Goal: Task Accomplishment & Management: Manage account settings

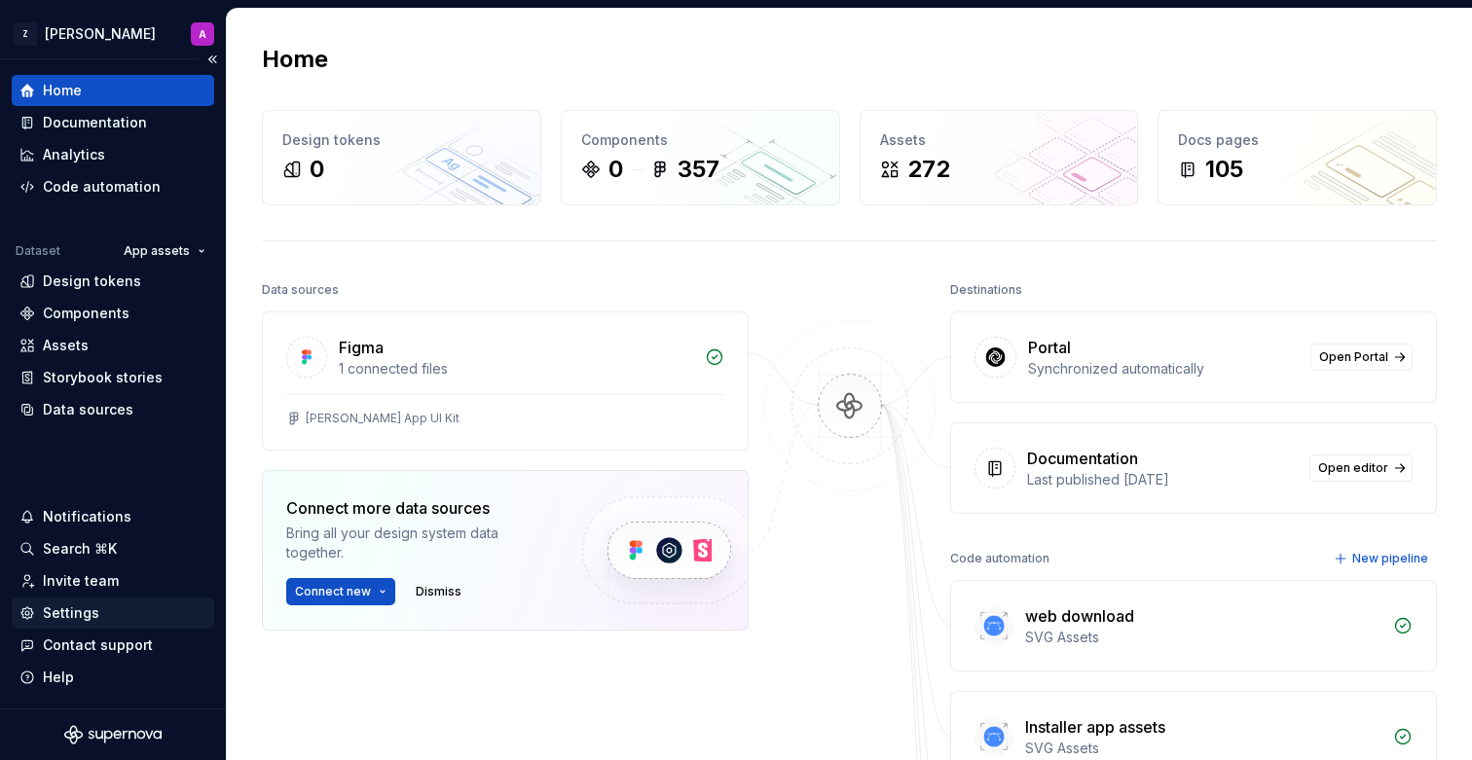
click at [91, 608] on div "Settings" at bounding box center [71, 612] width 56 height 19
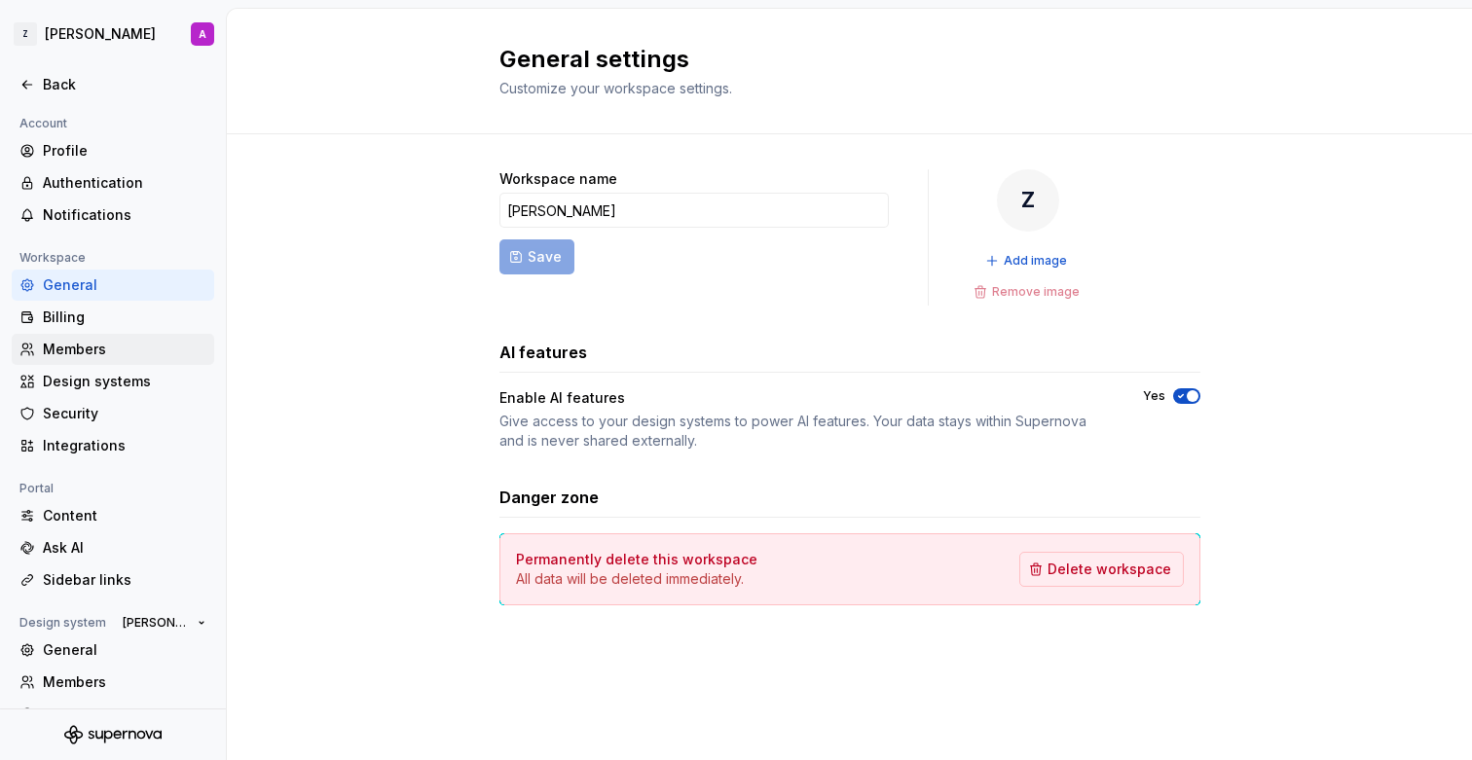
click at [92, 345] on div "Members" at bounding box center [125, 349] width 164 height 19
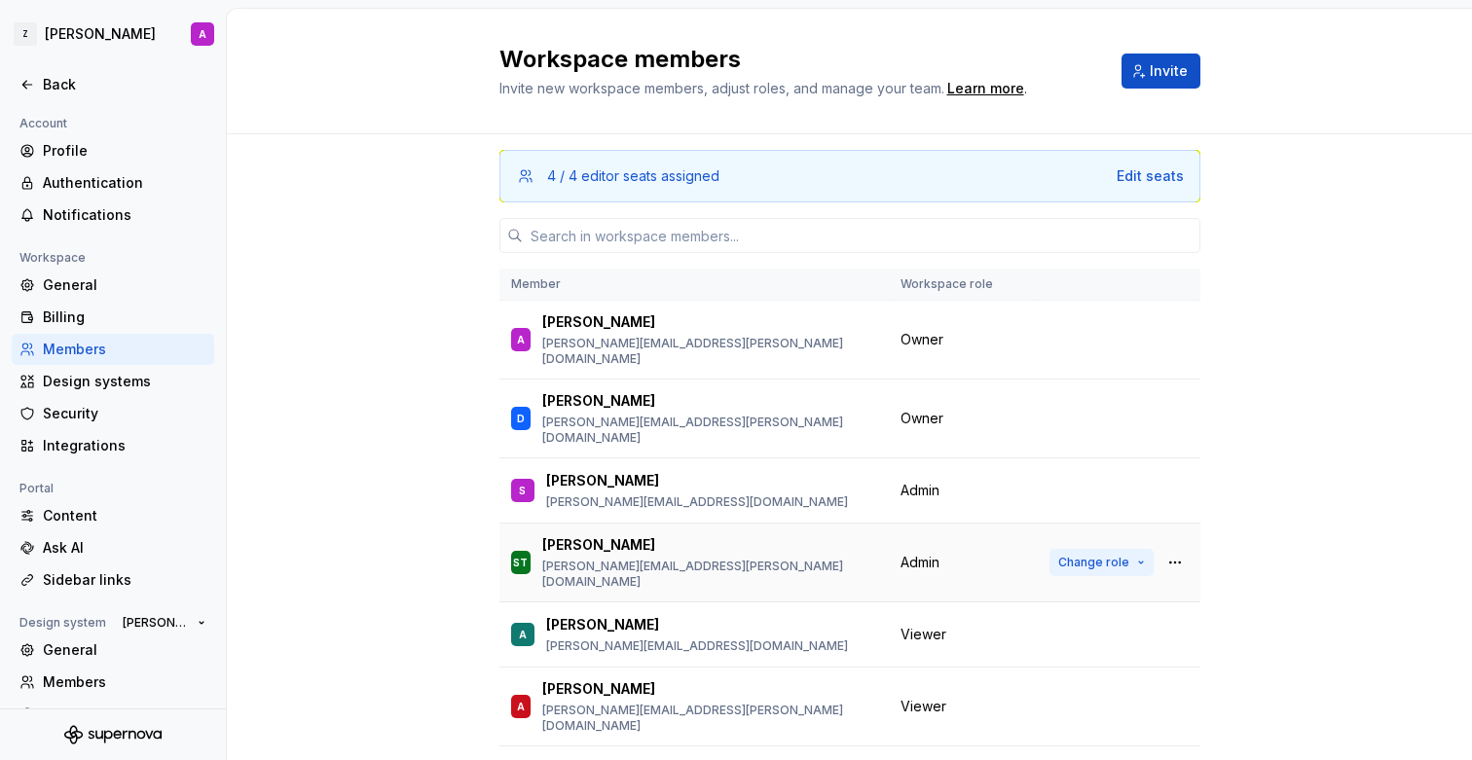
click at [1089, 555] on span "Change role" at bounding box center [1093, 563] width 71 height 16
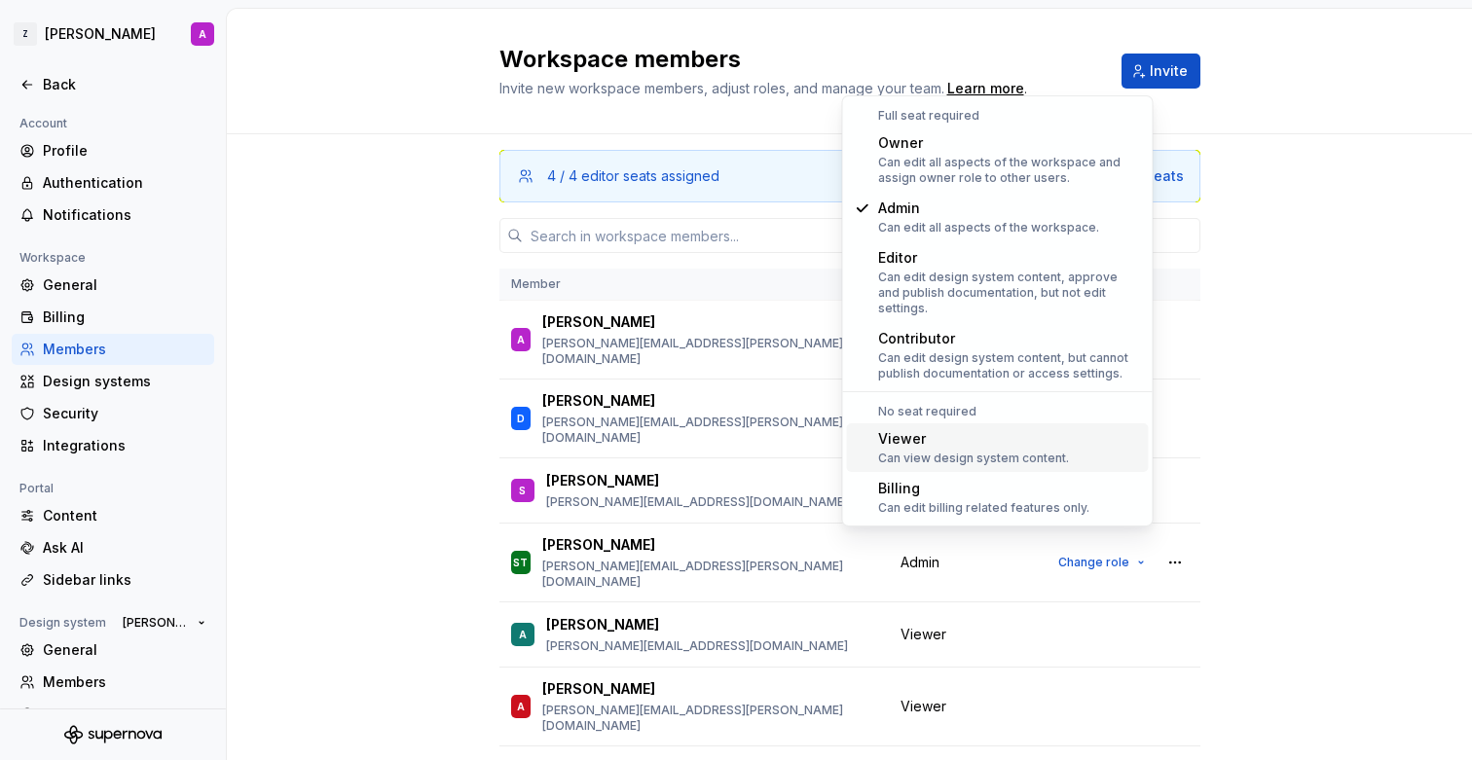
click at [970, 429] on div "Viewer" at bounding box center [973, 438] width 191 height 19
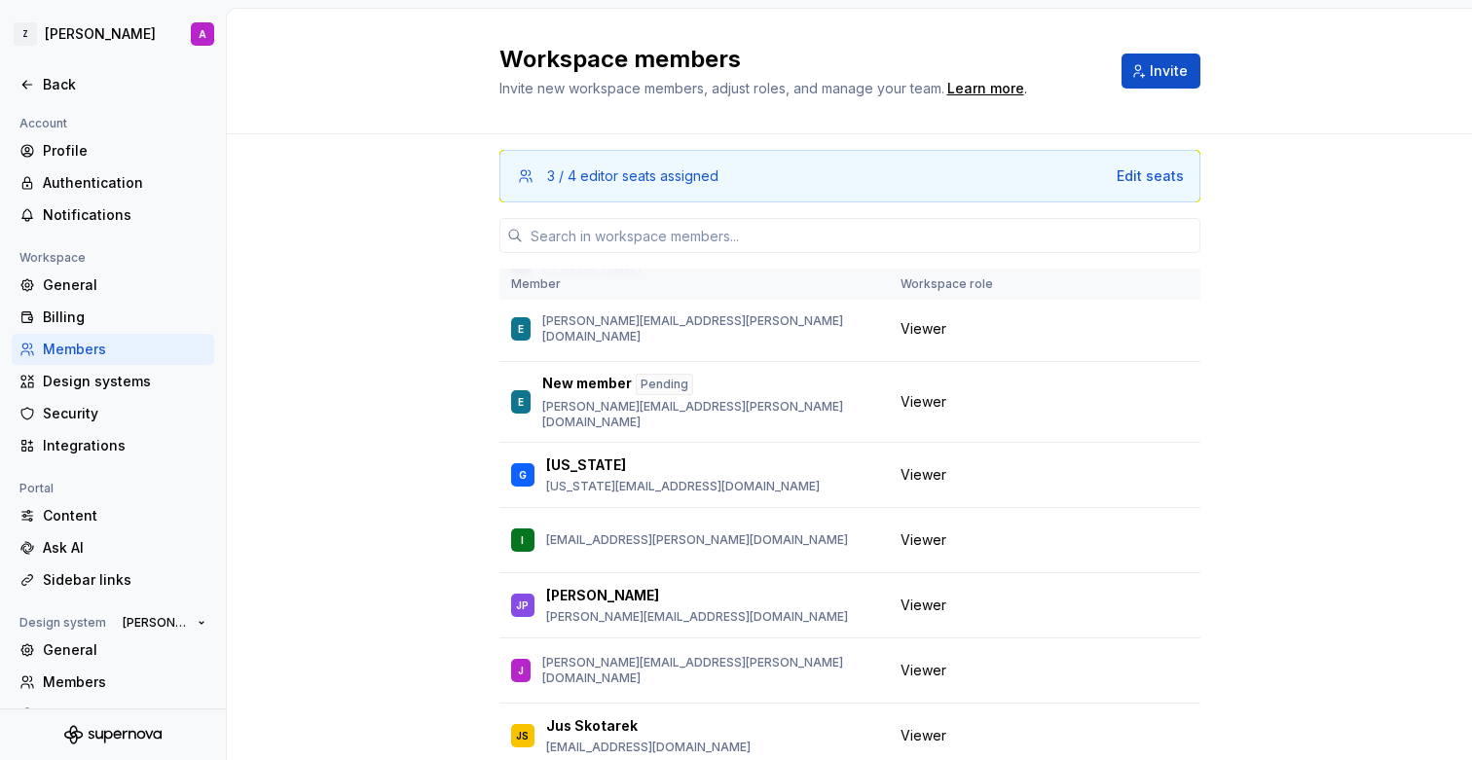
scroll to position [864, 0]
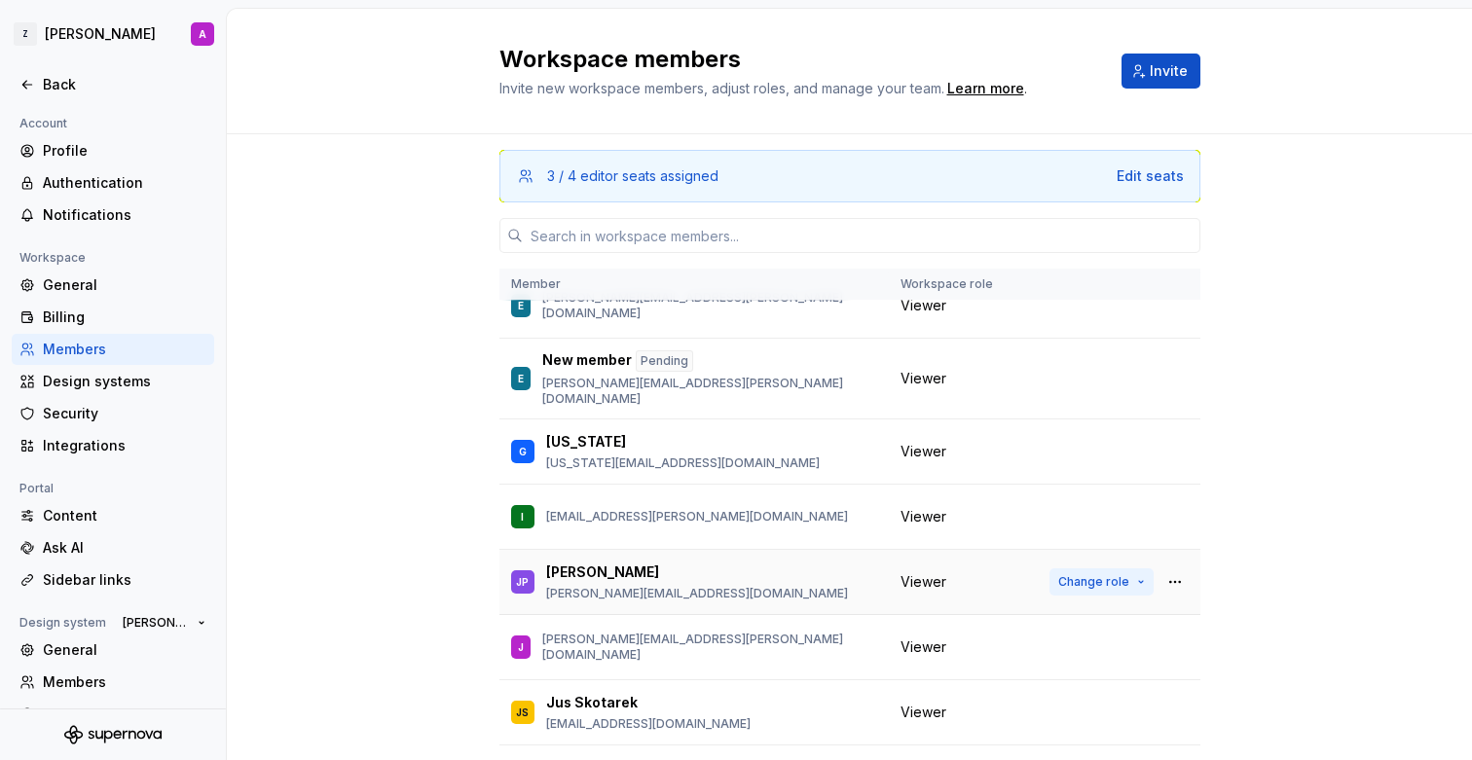
click at [1096, 574] on span "Change role" at bounding box center [1093, 582] width 71 height 16
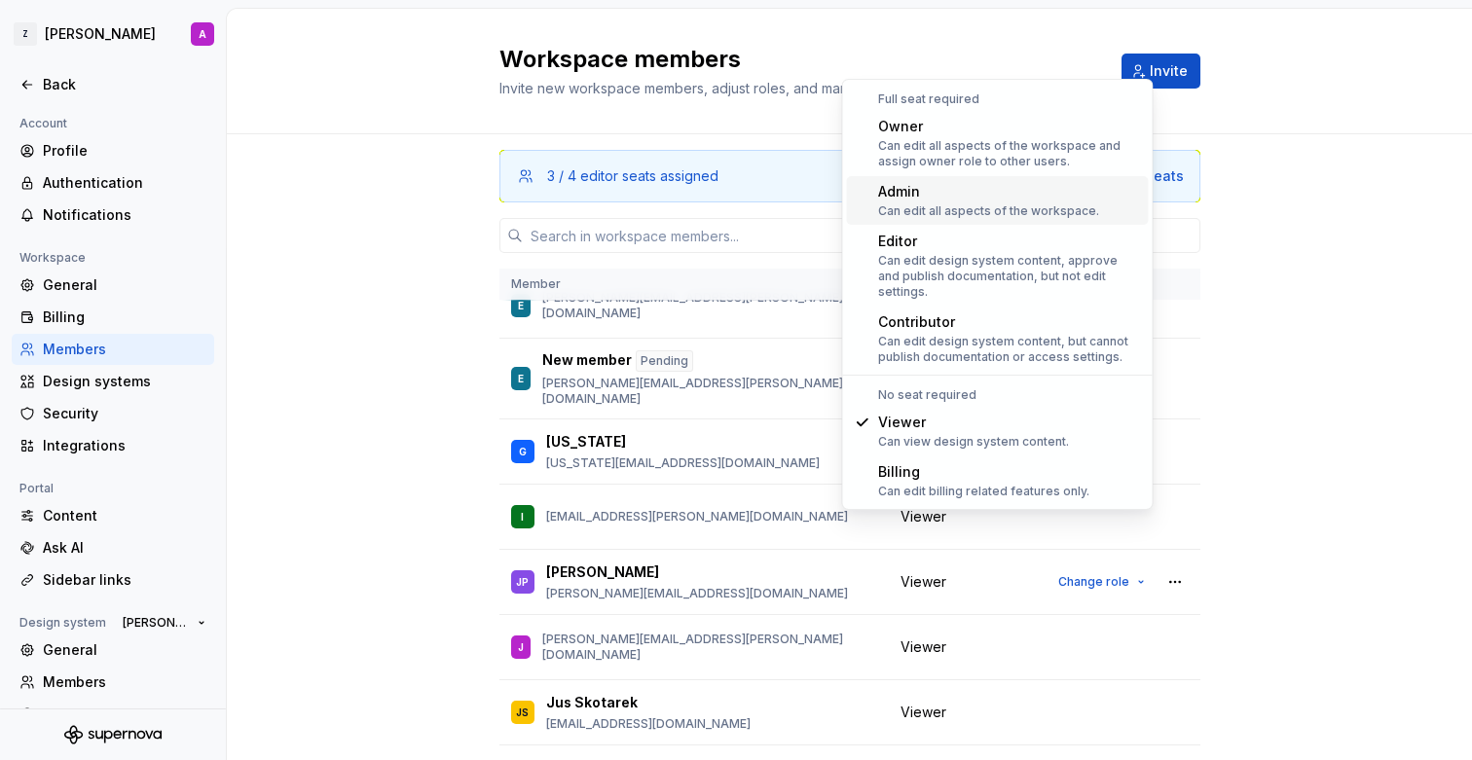
click at [967, 200] on div "Admin" at bounding box center [988, 191] width 221 height 19
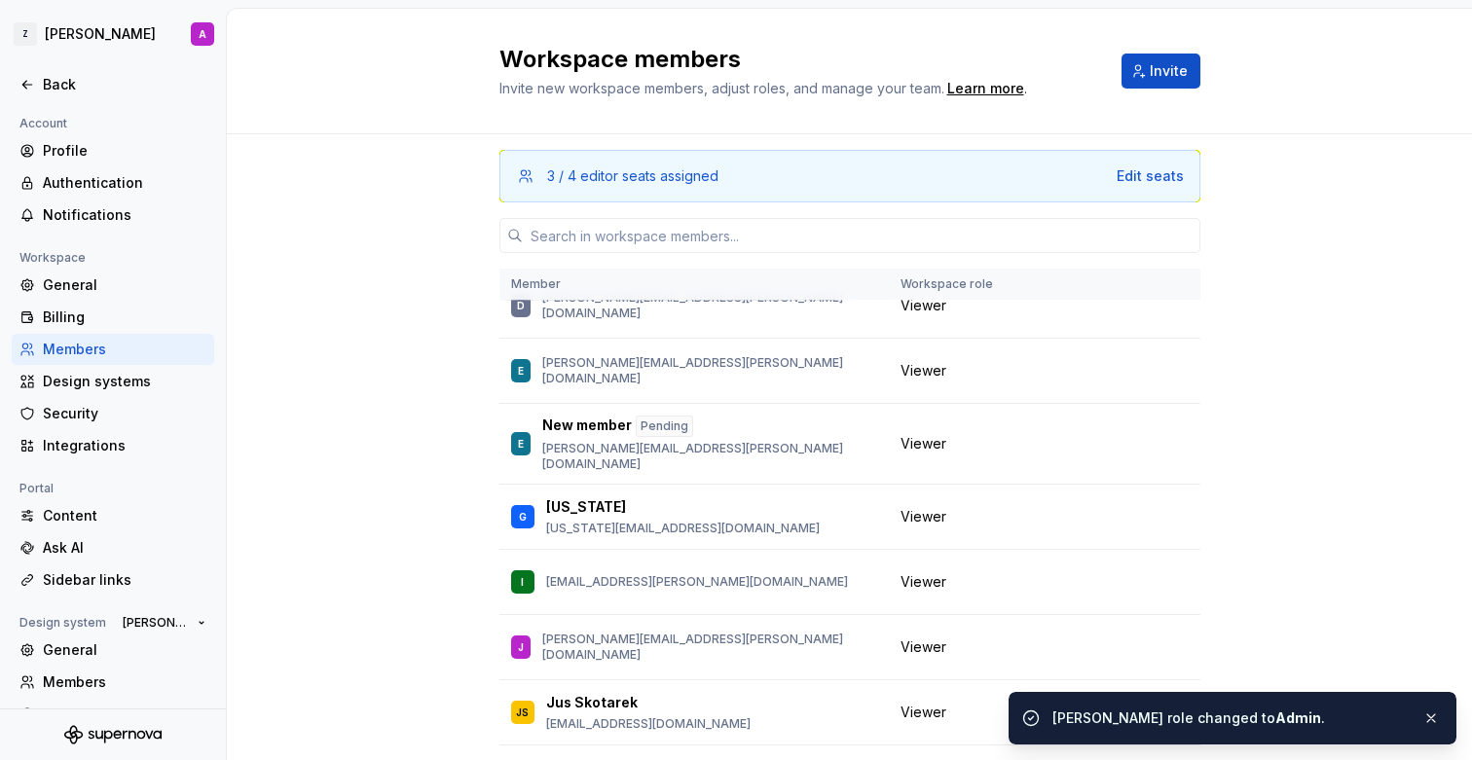
scroll to position [0, 0]
